Goal: Obtain resource: Download file/media

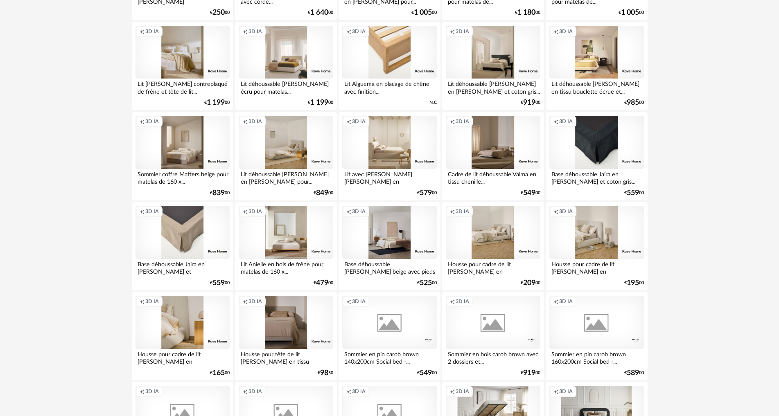
scroll to position [778, 0]
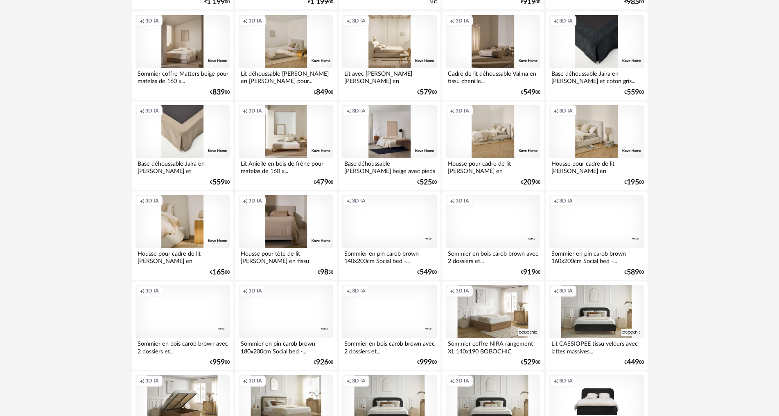
click at [504, 316] on div "Creation icon 3D IA" at bounding box center [493, 311] width 94 height 53
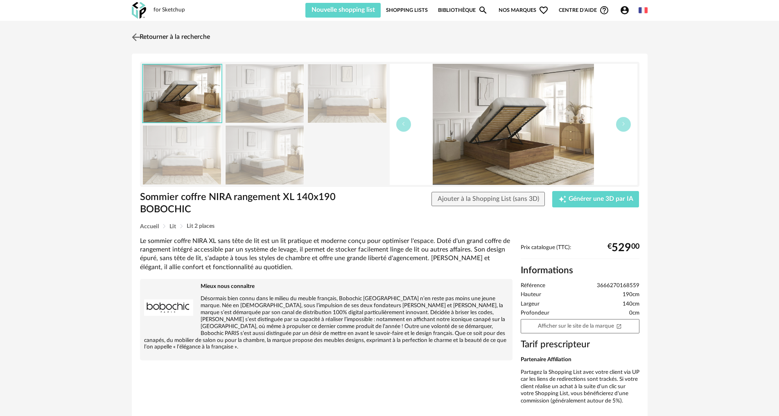
click at [135, 36] on img at bounding box center [136, 37] width 12 height 12
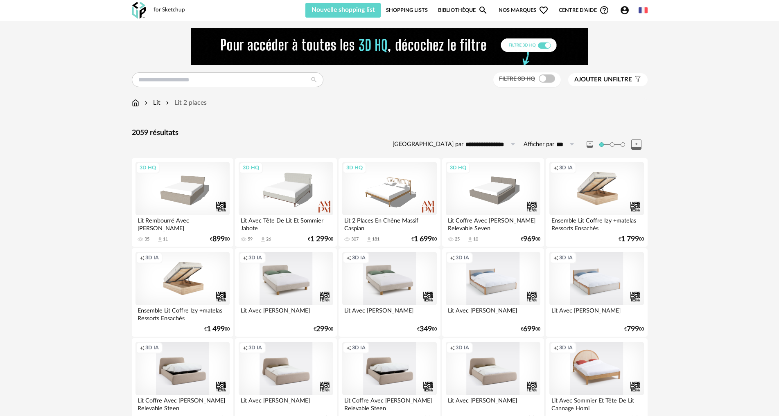
drag, startPoint x: 539, startPoint y: 78, endPoint x: 539, endPoint y: 108, distance: 29.5
click at [539, 79] on span at bounding box center [547, 79] width 16 height 8
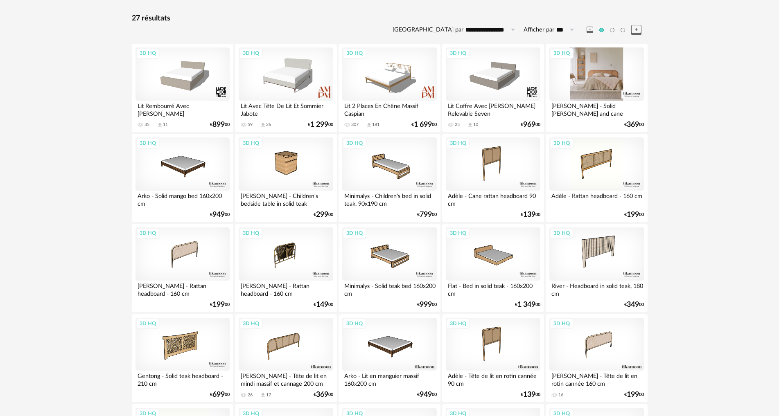
scroll to position [164, 0]
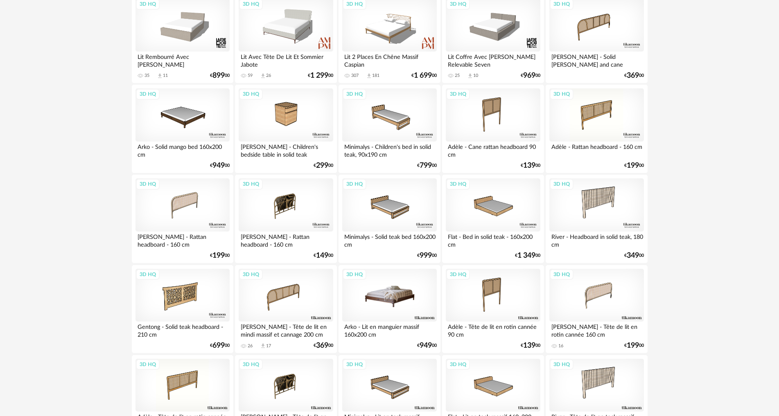
click at [385, 295] on div "3D HQ" at bounding box center [389, 295] width 94 height 53
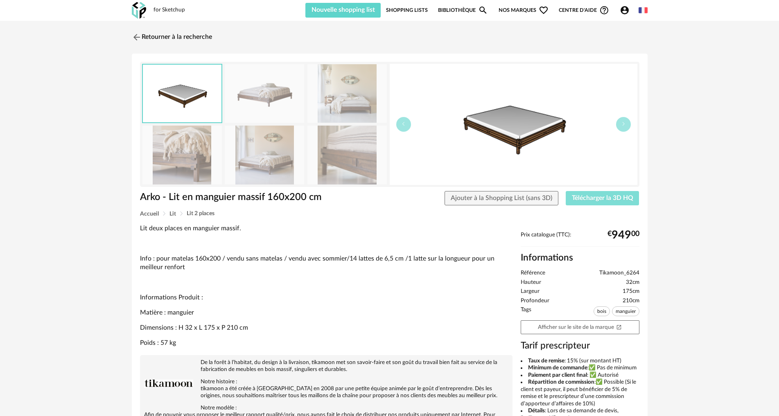
click at [614, 199] on span "Télécharger la 3D HQ" at bounding box center [602, 198] width 61 height 7
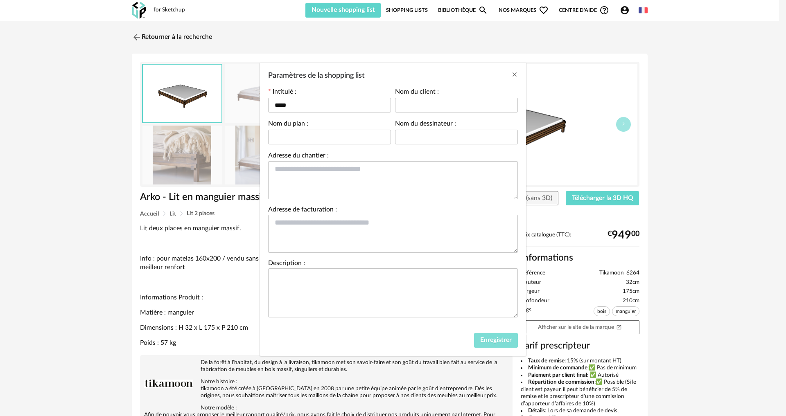
click at [497, 339] on span "Enregistrer" at bounding box center [496, 340] width 32 height 7
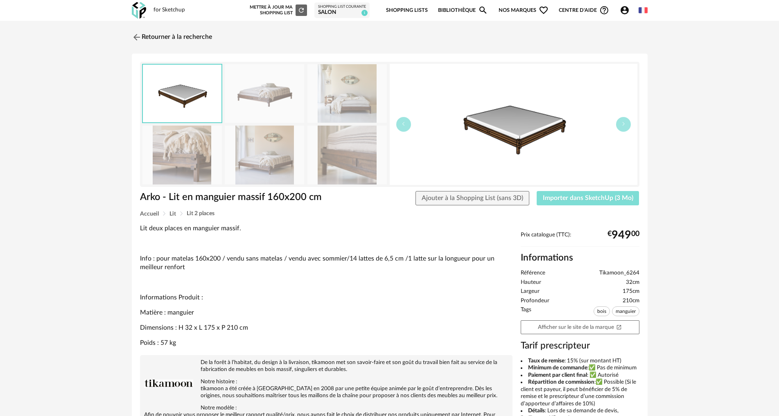
click at [568, 197] on span "Importer dans SketchUp (3 Mo)" at bounding box center [588, 198] width 90 height 7
click at [133, 36] on img at bounding box center [136, 37] width 12 height 12
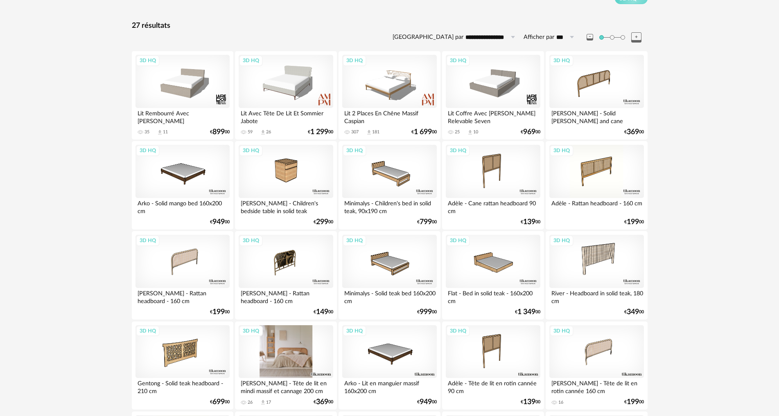
scroll to position [104, 0]
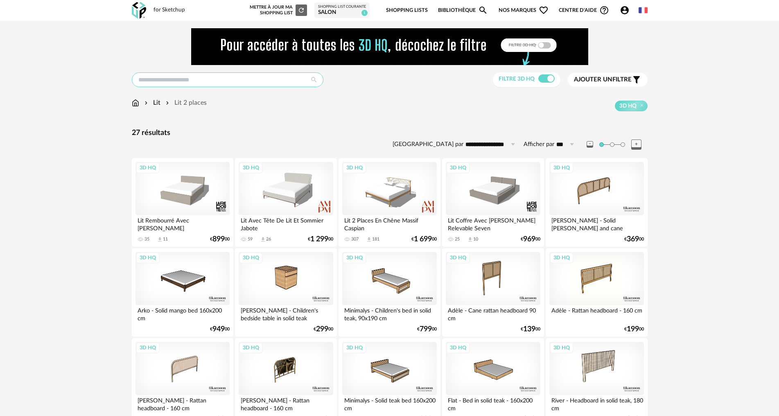
click at [187, 81] on input "text" at bounding box center [228, 79] width 192 height 15
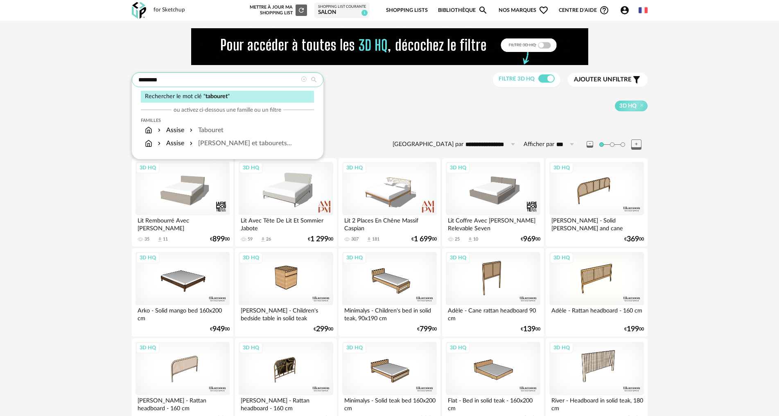
type input "********"
type input "**********"
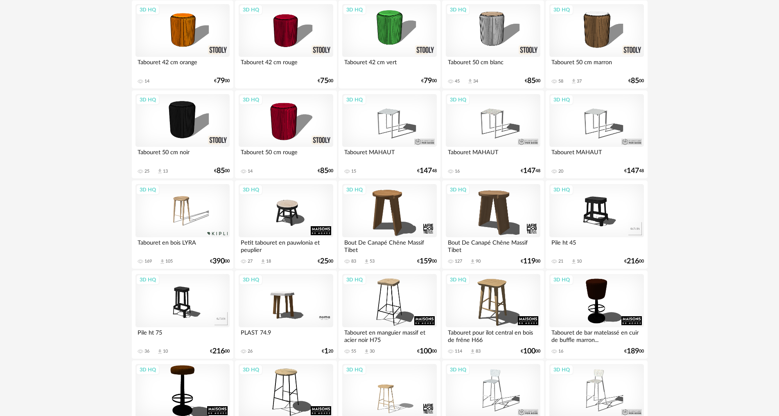
scroll to position [655, 0]
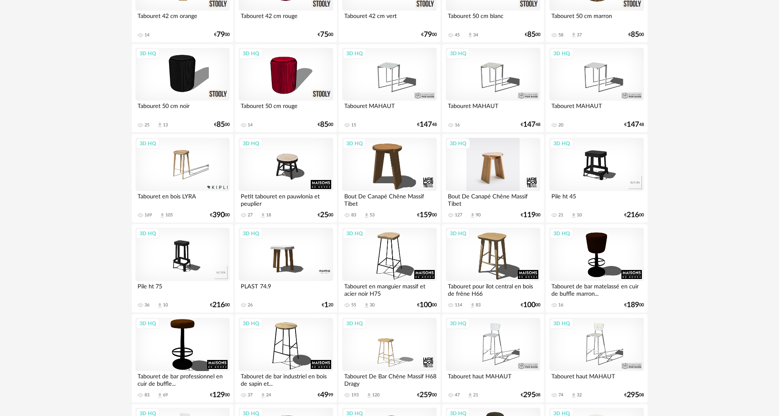
click at [500, 167] on div "3D HQ" at bounding box center [493, 164] width 94 height 53
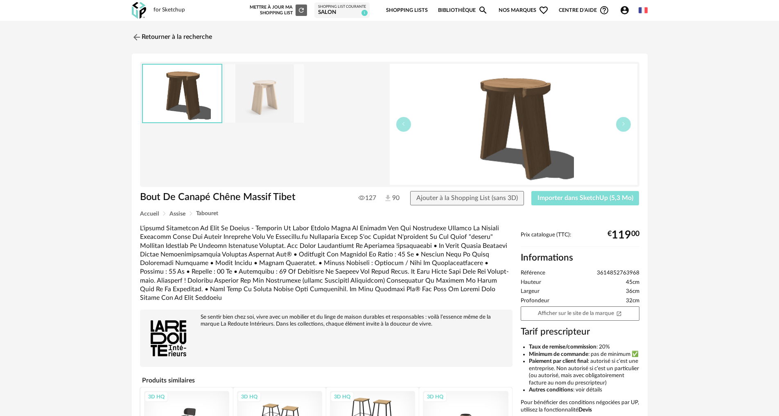
click at [569, 199] on span "Importer dans SketchUp (5,3 Mo)" at bounding box center [585, 198] width 96 height 7
click at [160, 38] on link "Retourner à la recherche" at bounding box center [170, 37] width 80 height 18
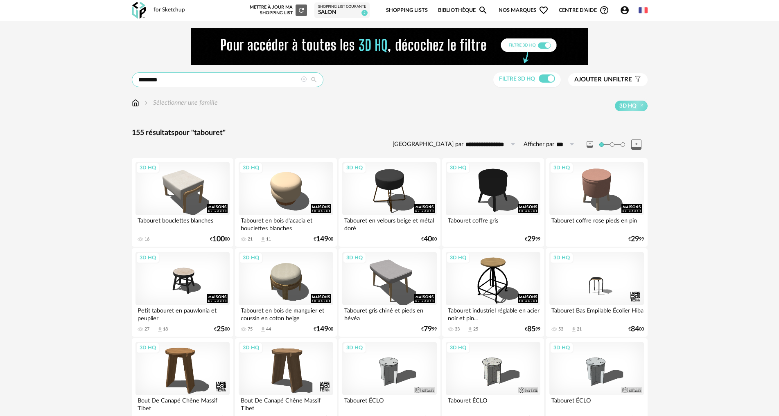
drag, startPoint x: 172, startPoint y: 81, endPoint x: 72, endPoint y: 69, distance: 100.2
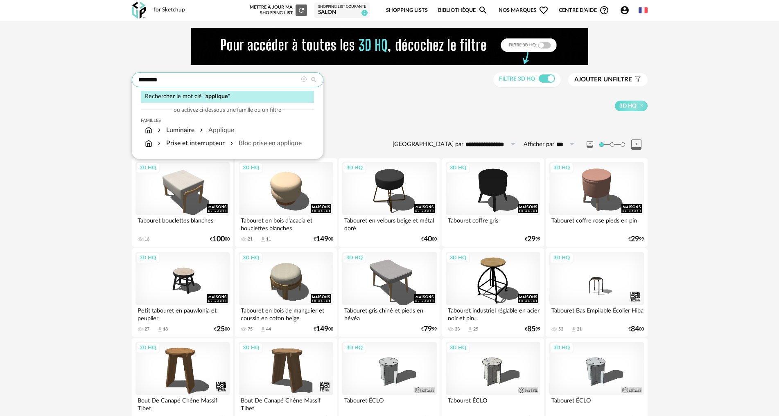
type input "********"
type input "**********"
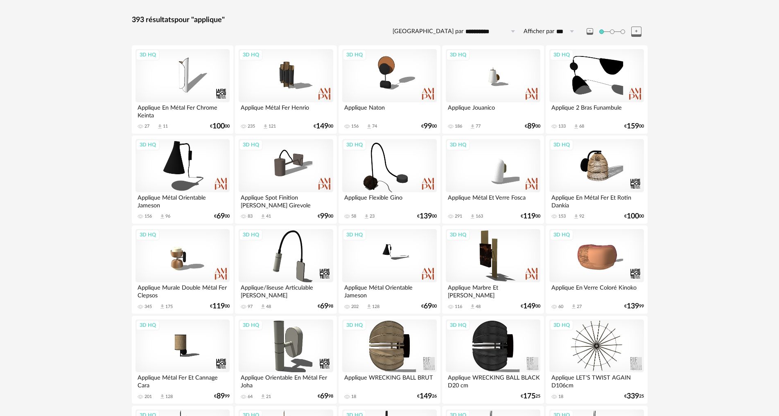
scroll to position [123, 0]
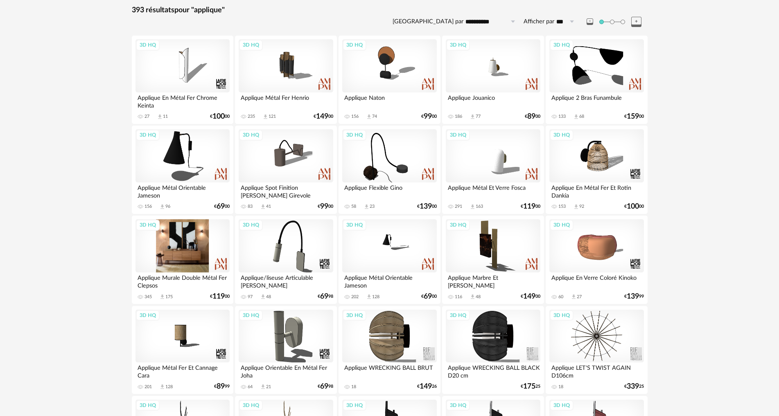
click at [193, 252] on div "3D HQ" at bounding box center [182, 245] width 94 height 53
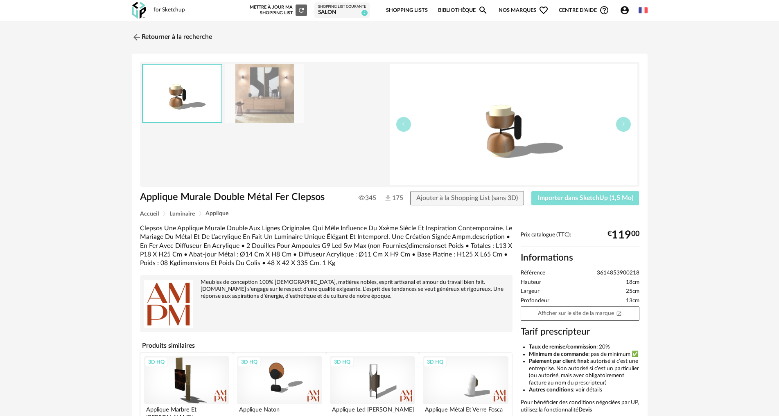
click at [570, 199] on span "Importer dans SketchUp (1,5 Mo)" at bounding box center [585, 198] width 96 height 7
click at [143, 34] on link "Retourner à la recherche" at bounding box center [170, 37] width 80 height 18
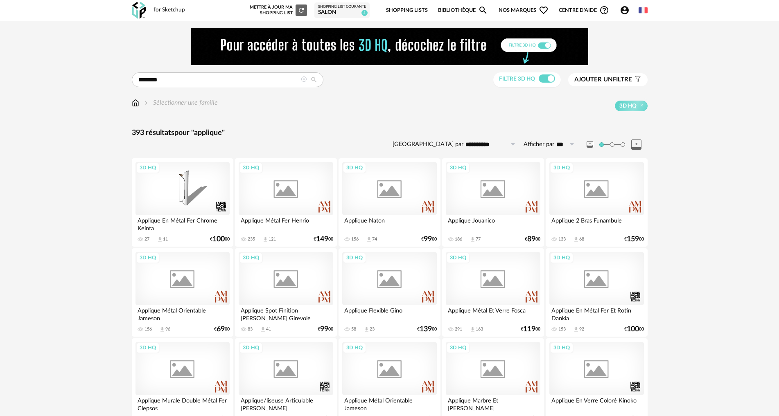
scroll to position [123, 0]
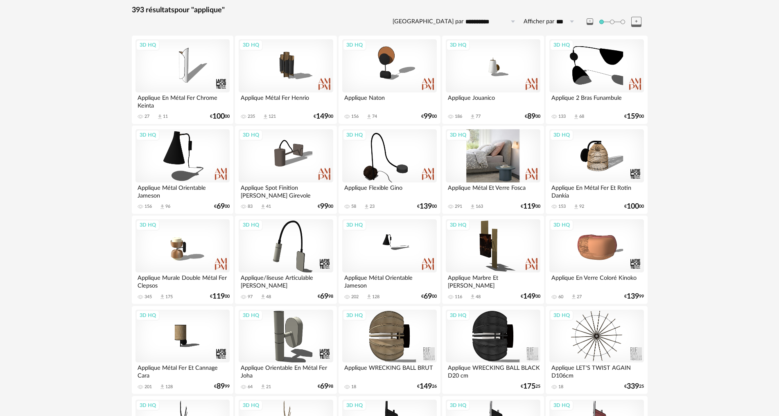
click at [515, 171] on div "3D HQ" at bounding box center [493, 155] width 94 height 53
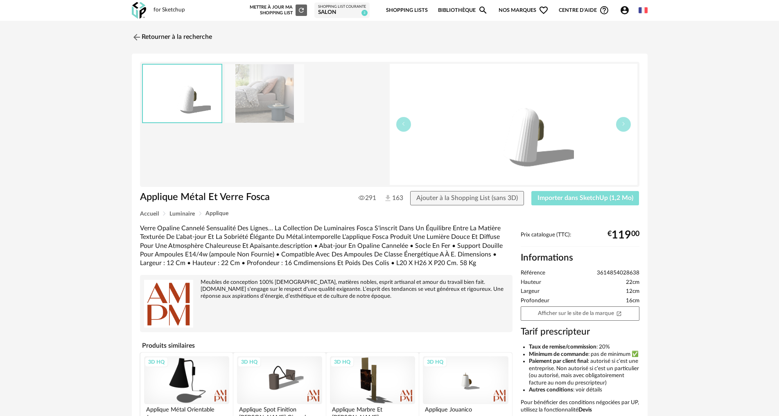
click at [568, 201] on button "Importer dans SketchUp (1,2 Mo)" at bounding box center [585, 198] width 108 height 15
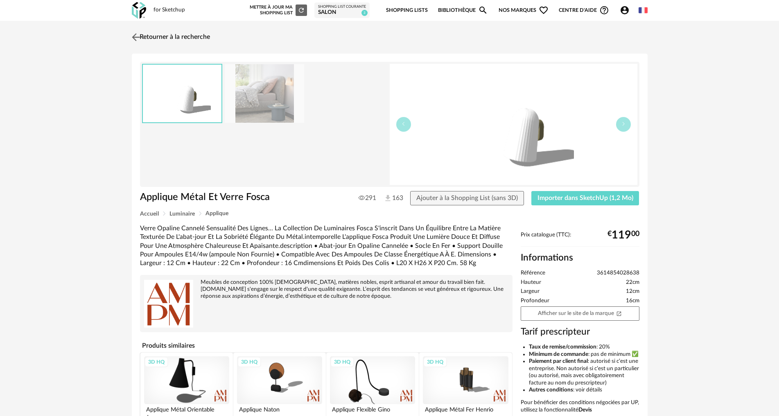
click at [135, 34] on img at bounding box center [136, 37] width 12 height 12
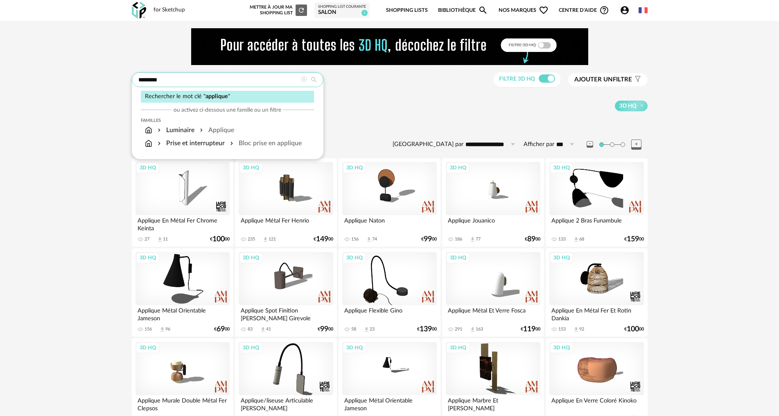
drag, startPoint x: 86, startPoint y: 70, endPoint x: 67, endPoint y: 67, distance: 19.5
type input "*****"
type input "**********"
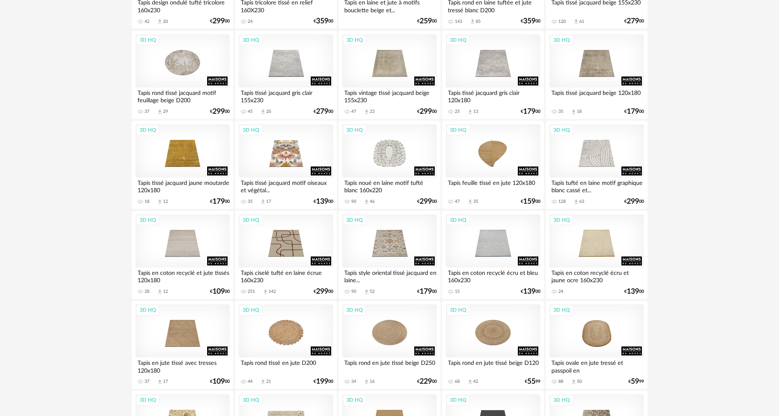
scroll to position [819, 0]
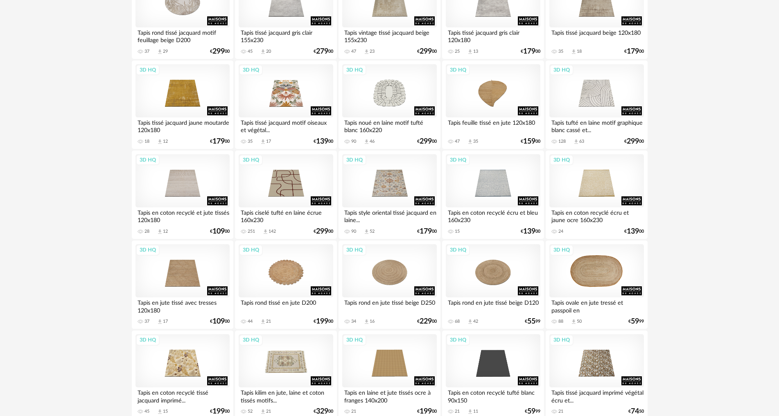
click at [589, 281] on div "3D HQ" at bounding box center [596, 270] width 94 height 53
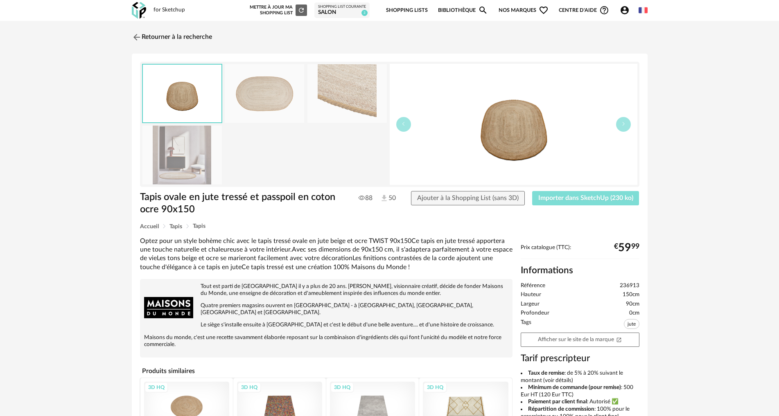
click at [575, 200] on span "Importer dans SketchUp (230 ko)" at bounding box center [585, 198] width 95 height 7
